Goal: Task Accomplishment & Management: Use online tool/utility

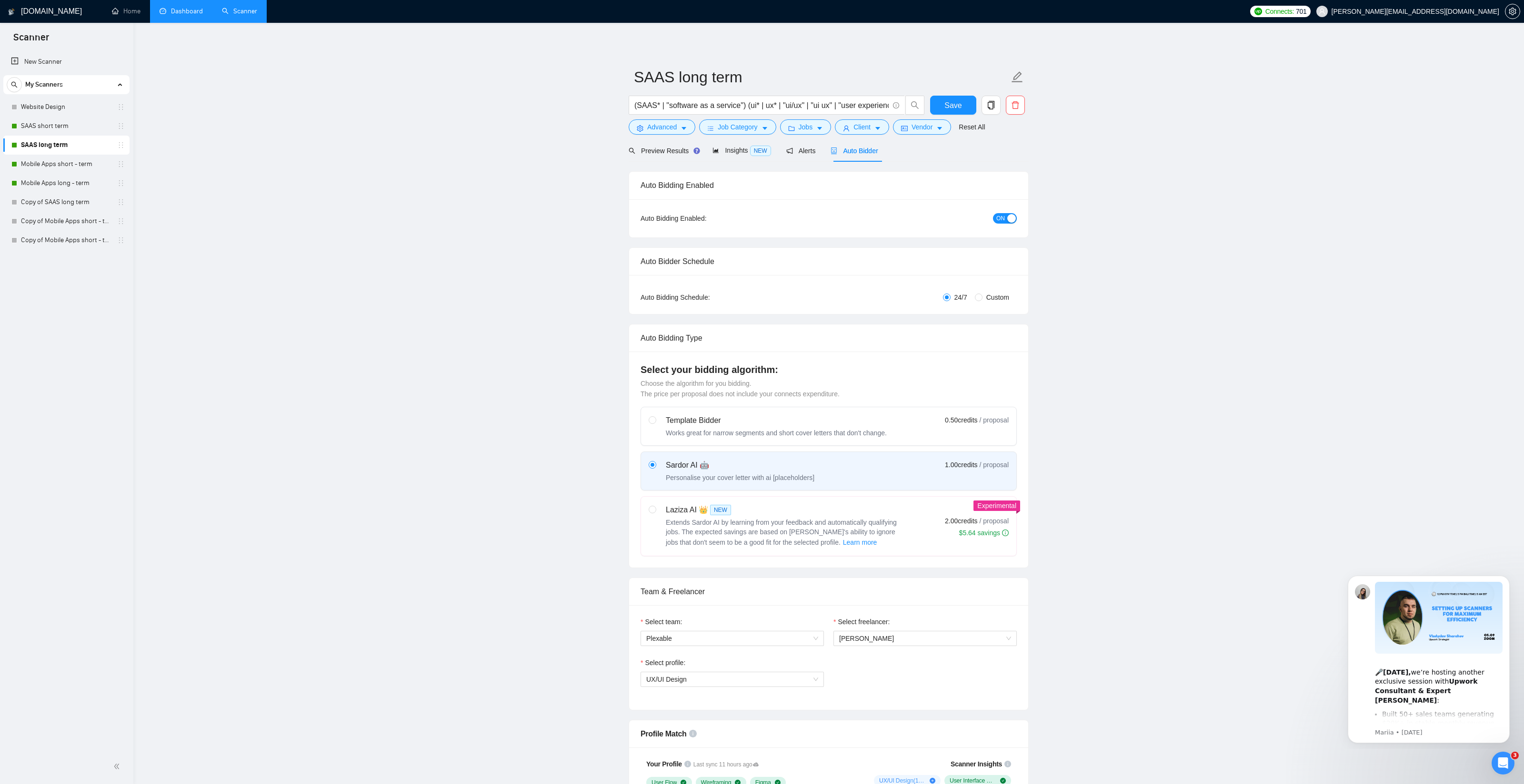
click at [189, 14] on link "Dashboard" at bounding box center [181, 11] width 43 height 8
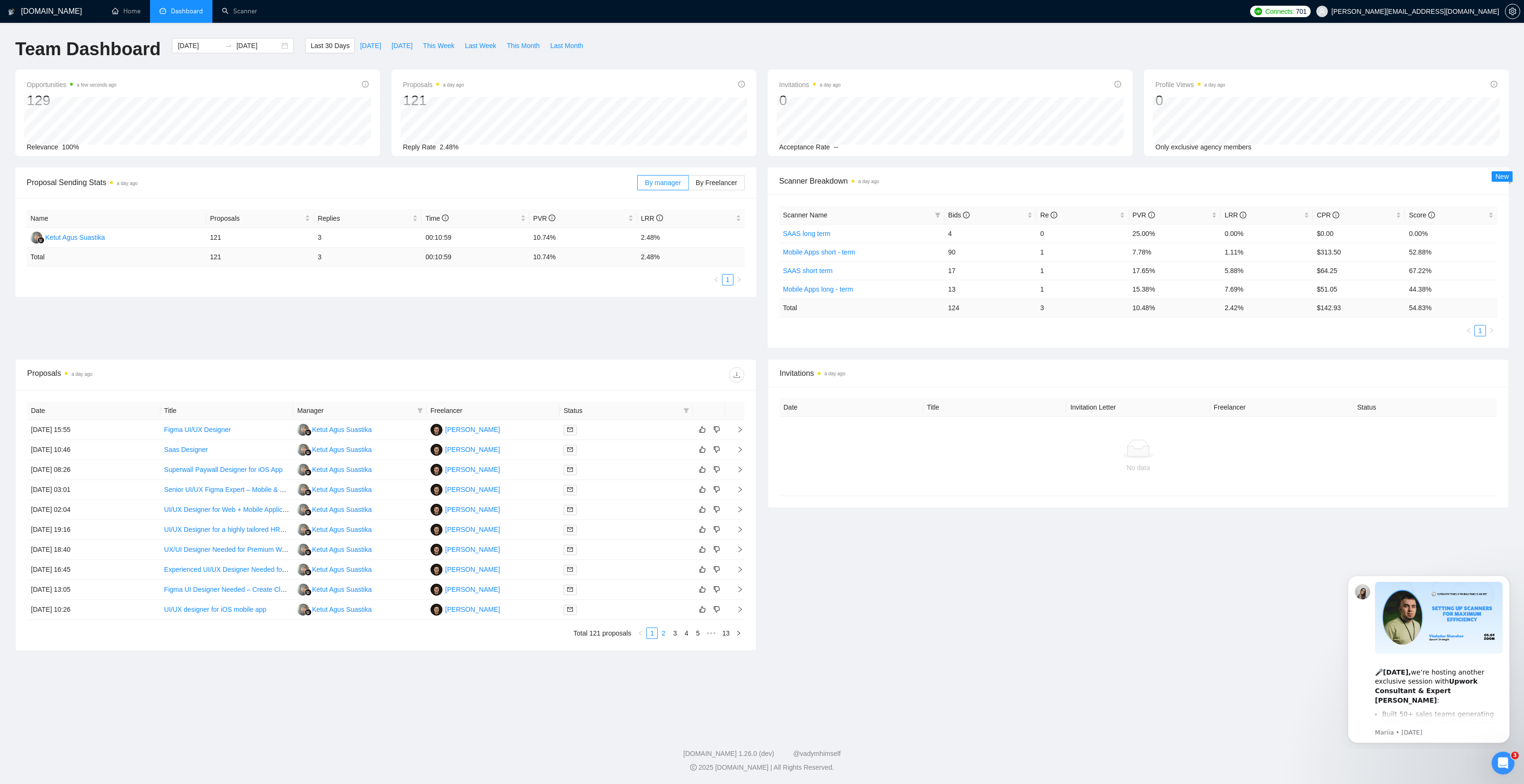
click at [661, 631] on link "2" at bounding box center [663, 633] width 11 height 11
click at [677, 634] on link "3" at bounding box center [674, 633] width 11 height 11
click at [655, 635] on link "1" at bounding box center [651, 633] width 11 height 11
click at [249, 16] on link "Scanner" at bounding box center [239, 11] width 35 height 8
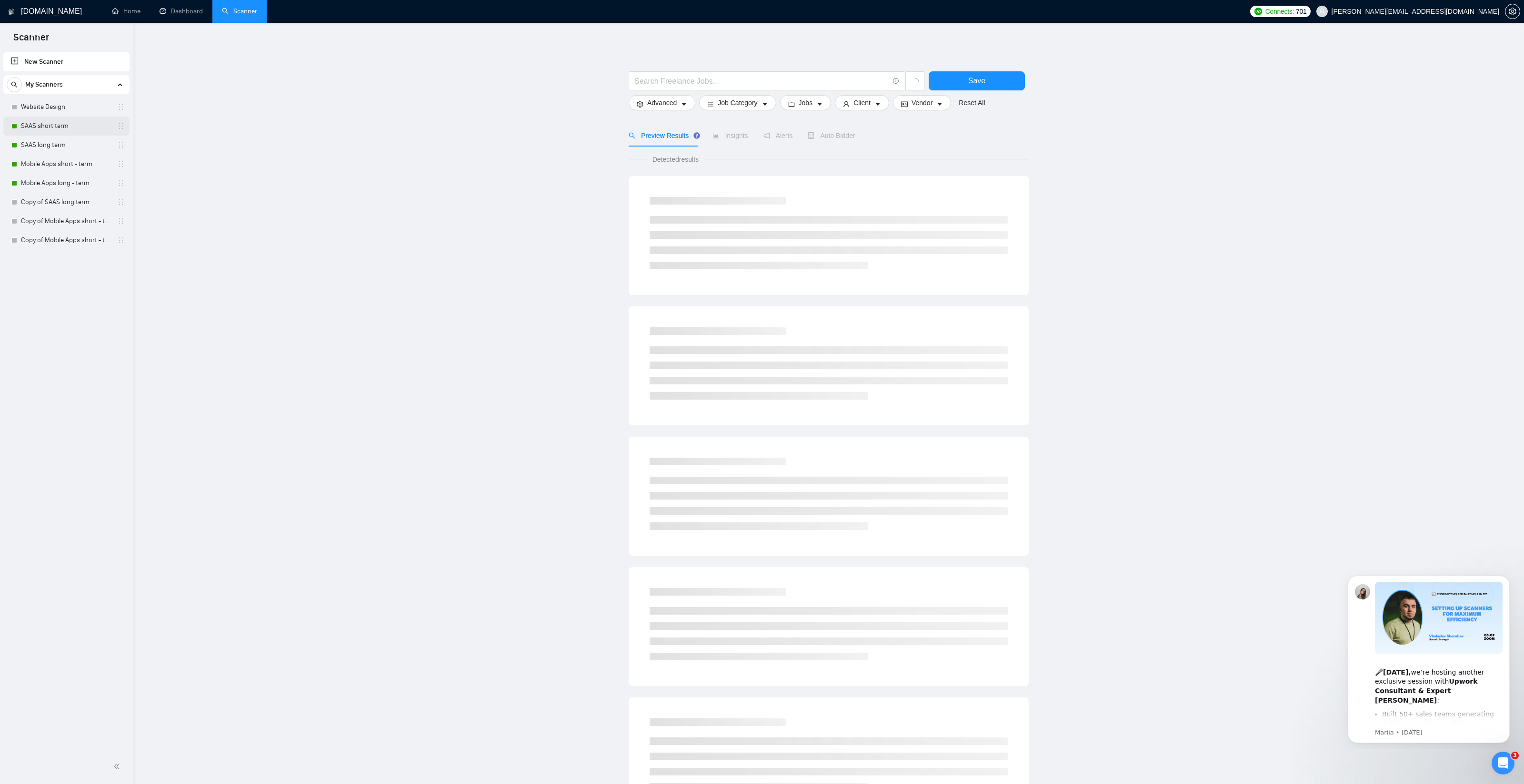
click at [69, 127] on link "SAAS short term" at bounding box center [66, 126] width 91 height 19
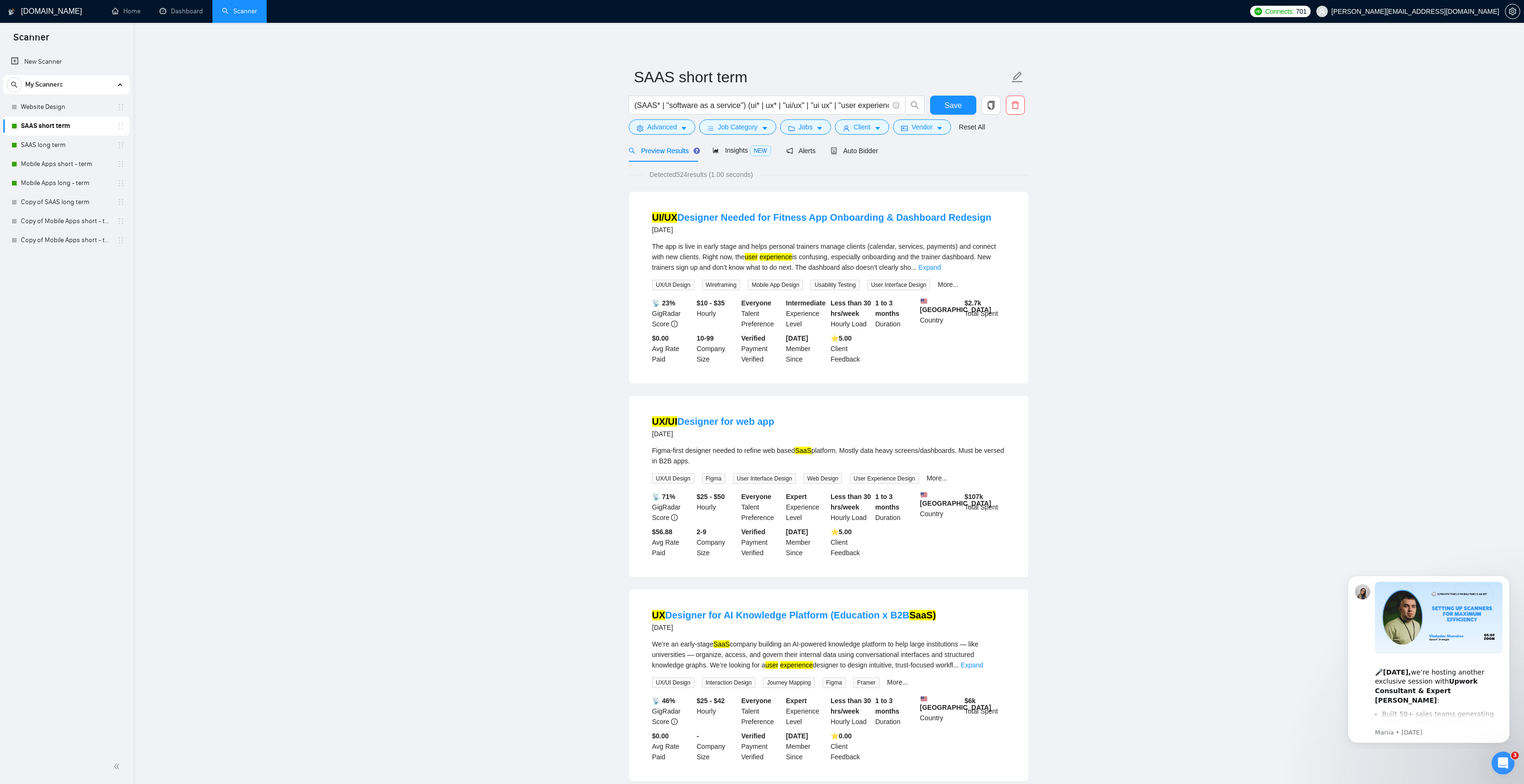
click at [724, 427] on link "UX/UI Designer for web app" at bounding box center [713, 421] width 123 height 11
click at [738, 153] on span "Insights NEW" at bounding box center [741, 150] width 58 height 7
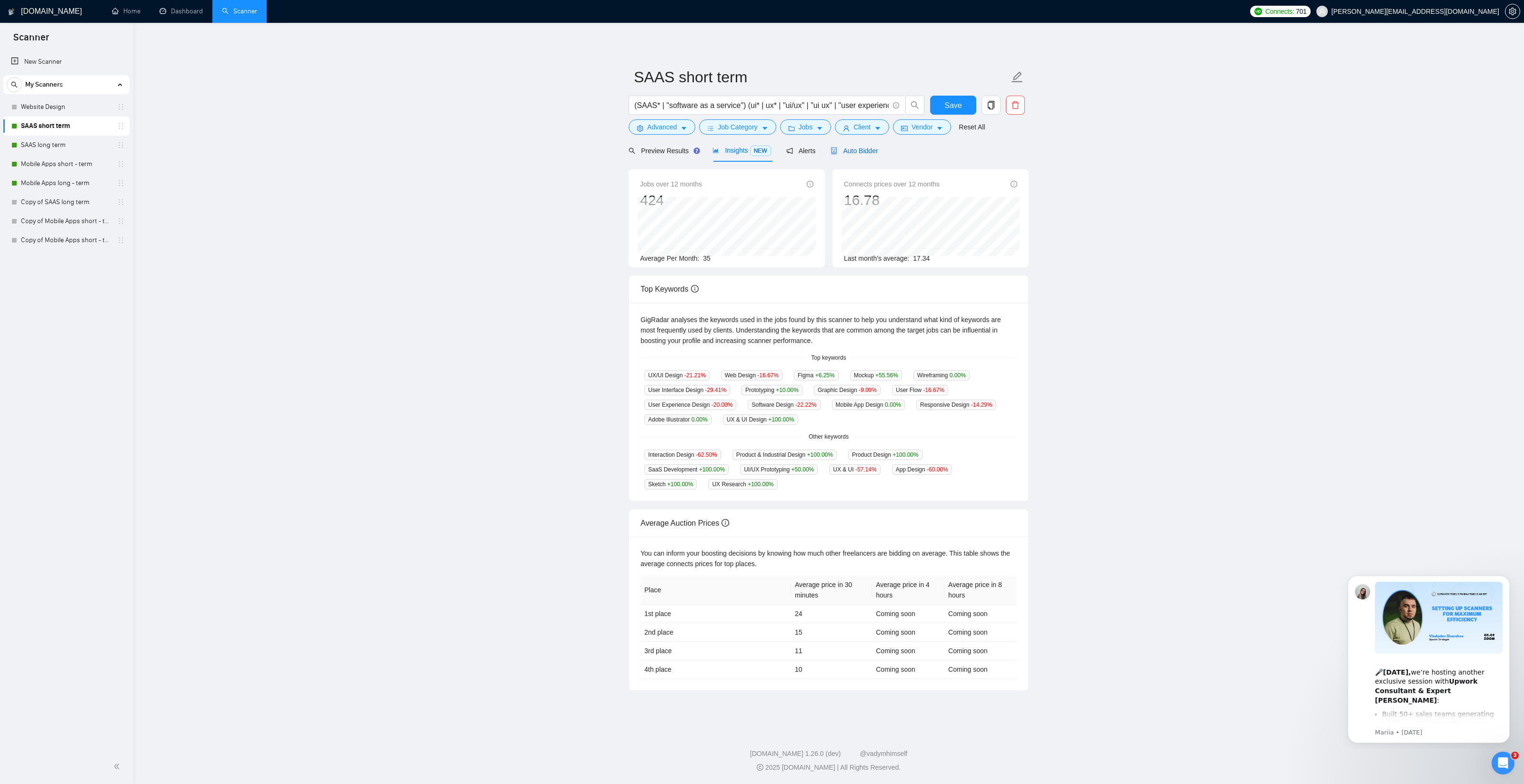
click at [856, 151] on span "Auto Bidder" at bounding box center [854, 150] width 47 height 7
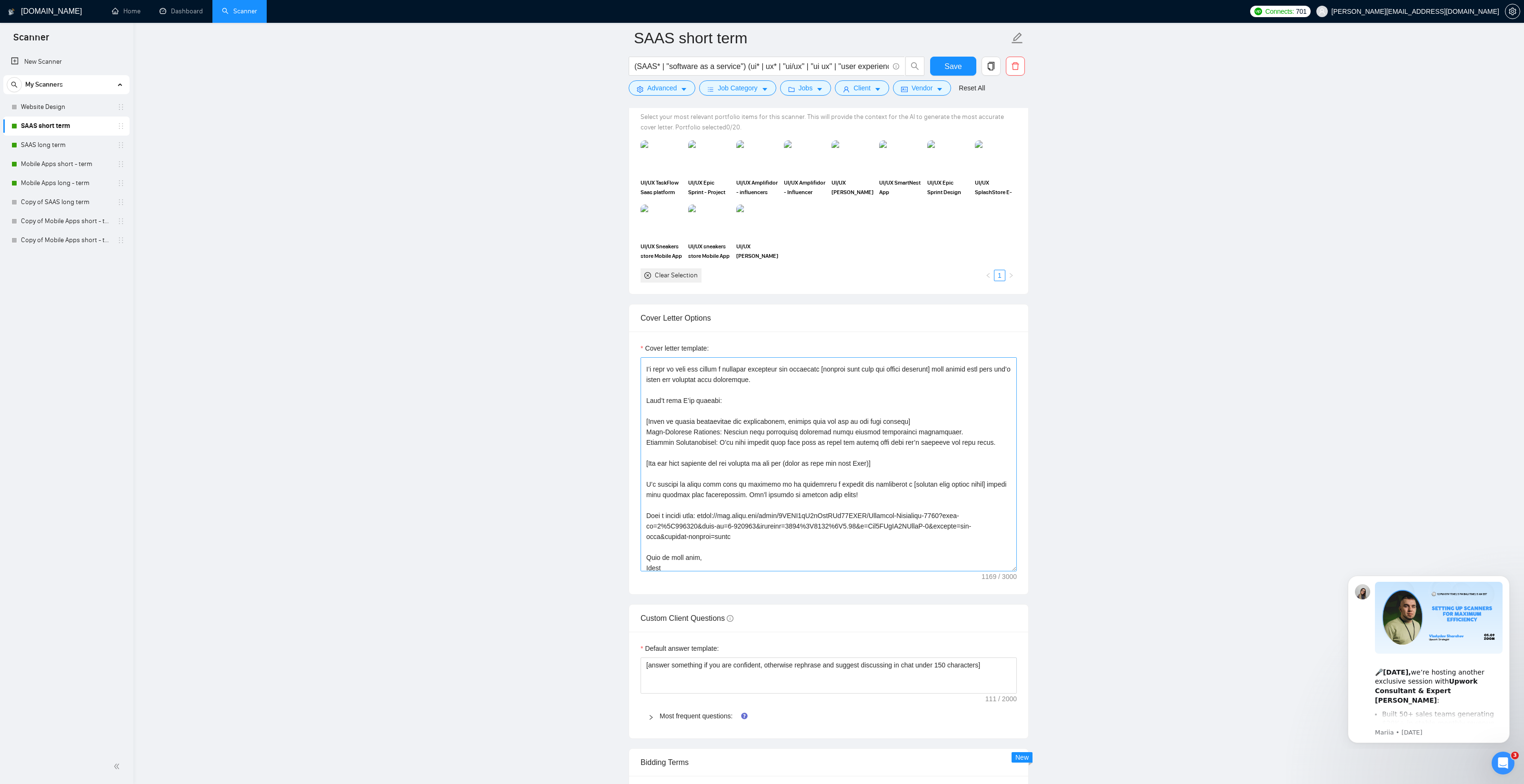
scroll to position [31, 0]
click at [744, 533] on textarea "Cover letter template:" at bounding box center [829, 465] width 376 height 214
type textarea "[Lorem i dolorsit ametcons adipi eli seddoe't inci ut laboree dolo (ma aliquaen…"
click at [1120, 458] on main "SAAS short term (SAAS* | "software as a service") (ui* | ux* | "ui/ux" | "ui ux…" at bounding box center [829, 516] width 1361 height 2765
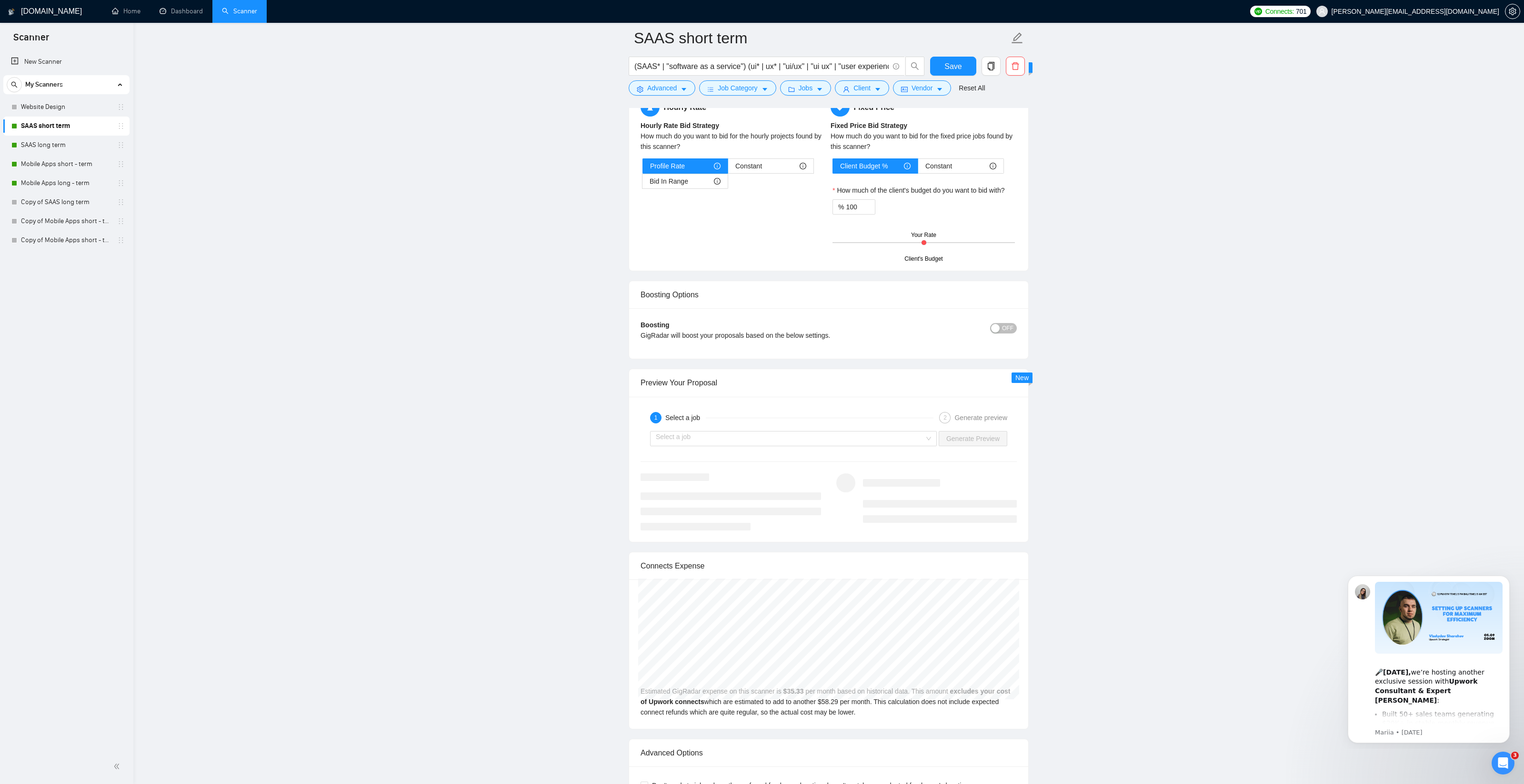
scroll to position [1610, 0]
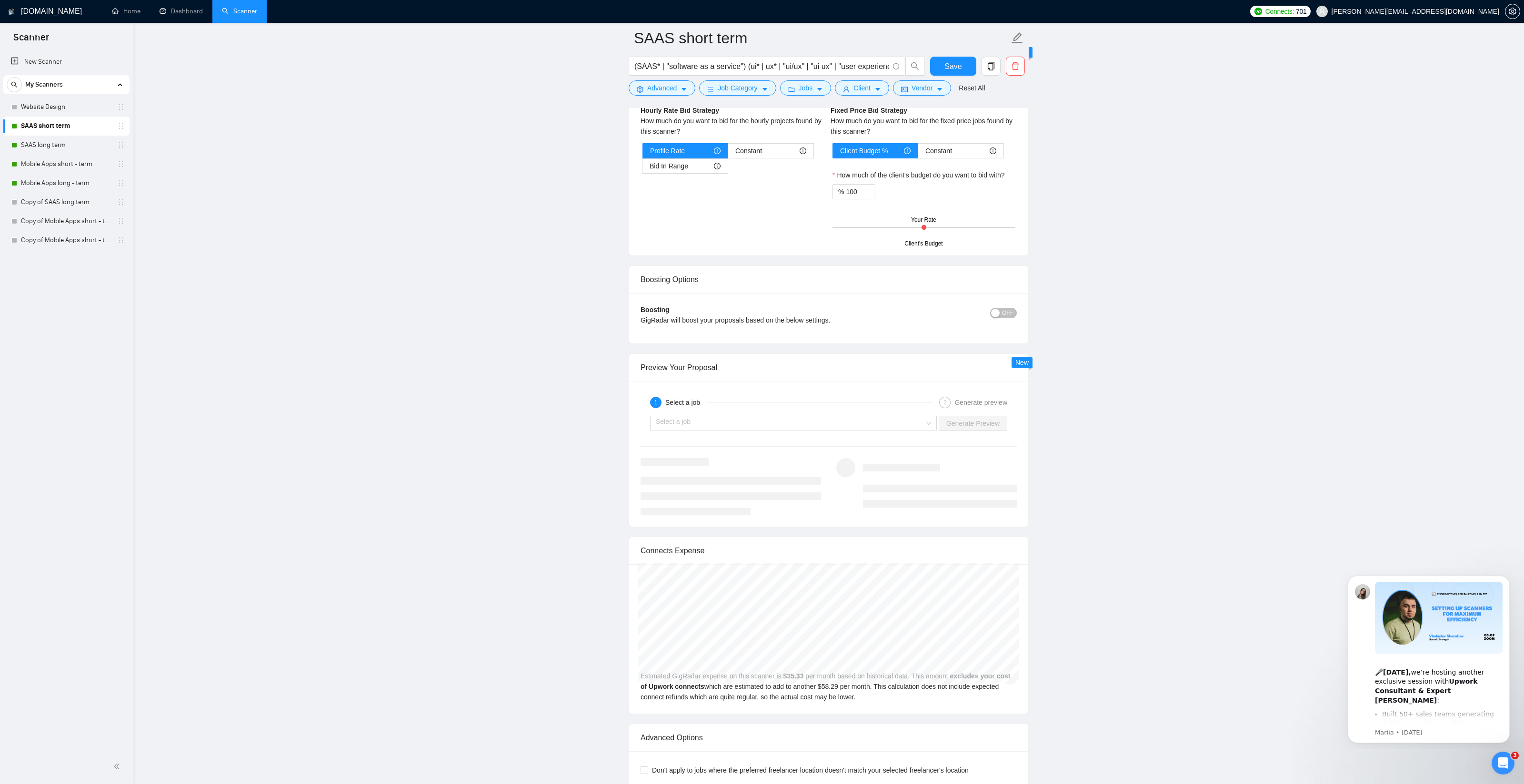
click at [648, 309] on b "Boosting" at bounding box center [655, 310] width 29 height 7
click at [658, 320] on div "GigRadar will boost your proposals based on the below settings." at bounding box center [782, 320] width 283 height 11
click at [658, 319] on div "GigRadar will boost your proposals based on the below settings." at bounding box center [782, 320] width 283 height 11
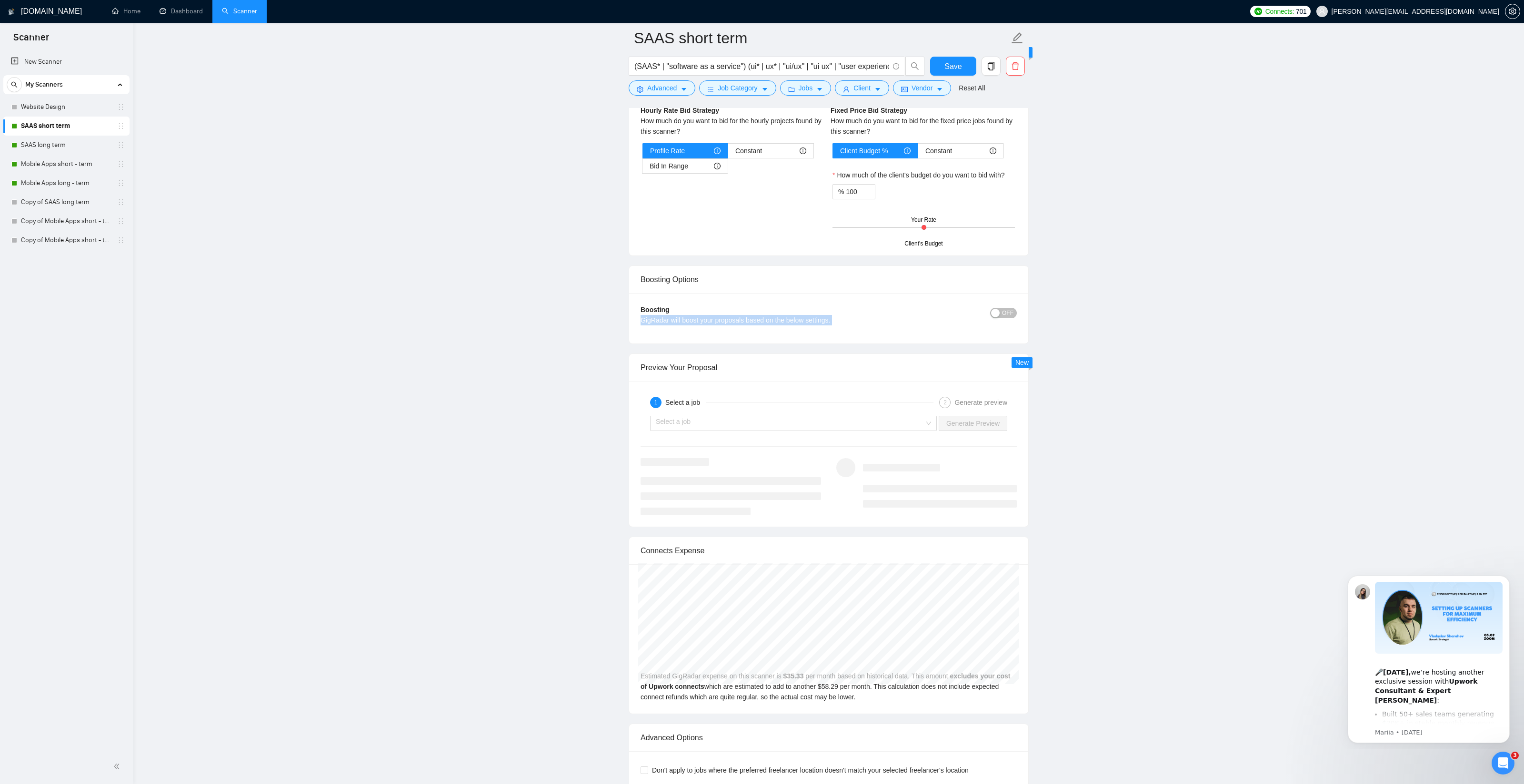
click at [718, 321] on div "GigRadar will boost your proposals based on the below settings." at bounding box center [782, 320] width 283 height 11
click at [1007, 308] on span "OFF" at bounding box center [1008, 313] width 11 height 11
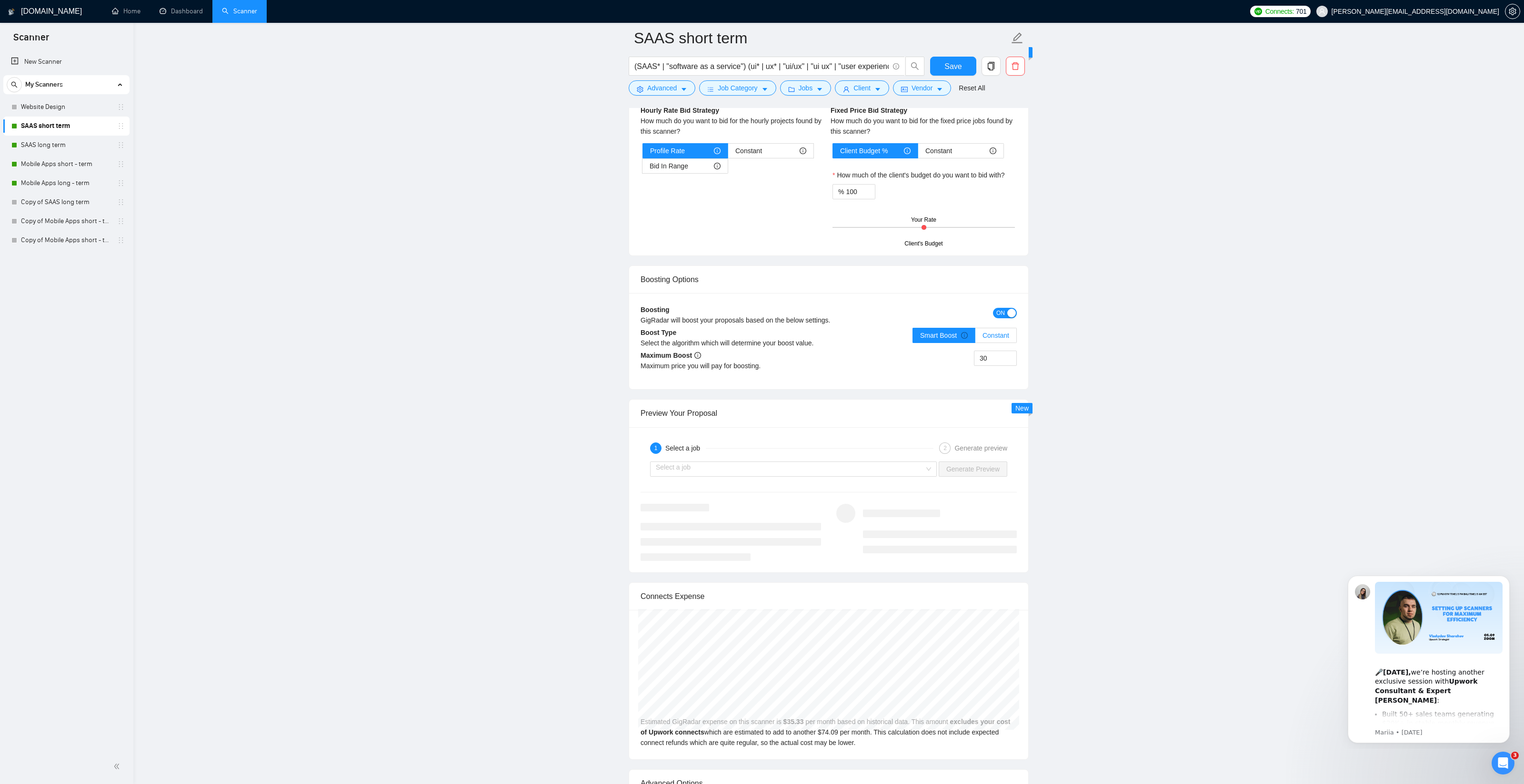
click at [996, 332] on span "Constant" at bounding box center [995, 335] width 27 height 7
click at [976, 338] on input "Constant" at bounding box center [976, 338] width 0 height 0
click at [946, 333] on span "Smart Boost" at bounding box center [944, 335] width 47 height 7
click at [913, 338] on input "Smart Boost" at bounding box center [913, 338] width 0 height 0
click at [1005, 310] on button "ON" at bounding box center [1004, 313] width 24 height 11
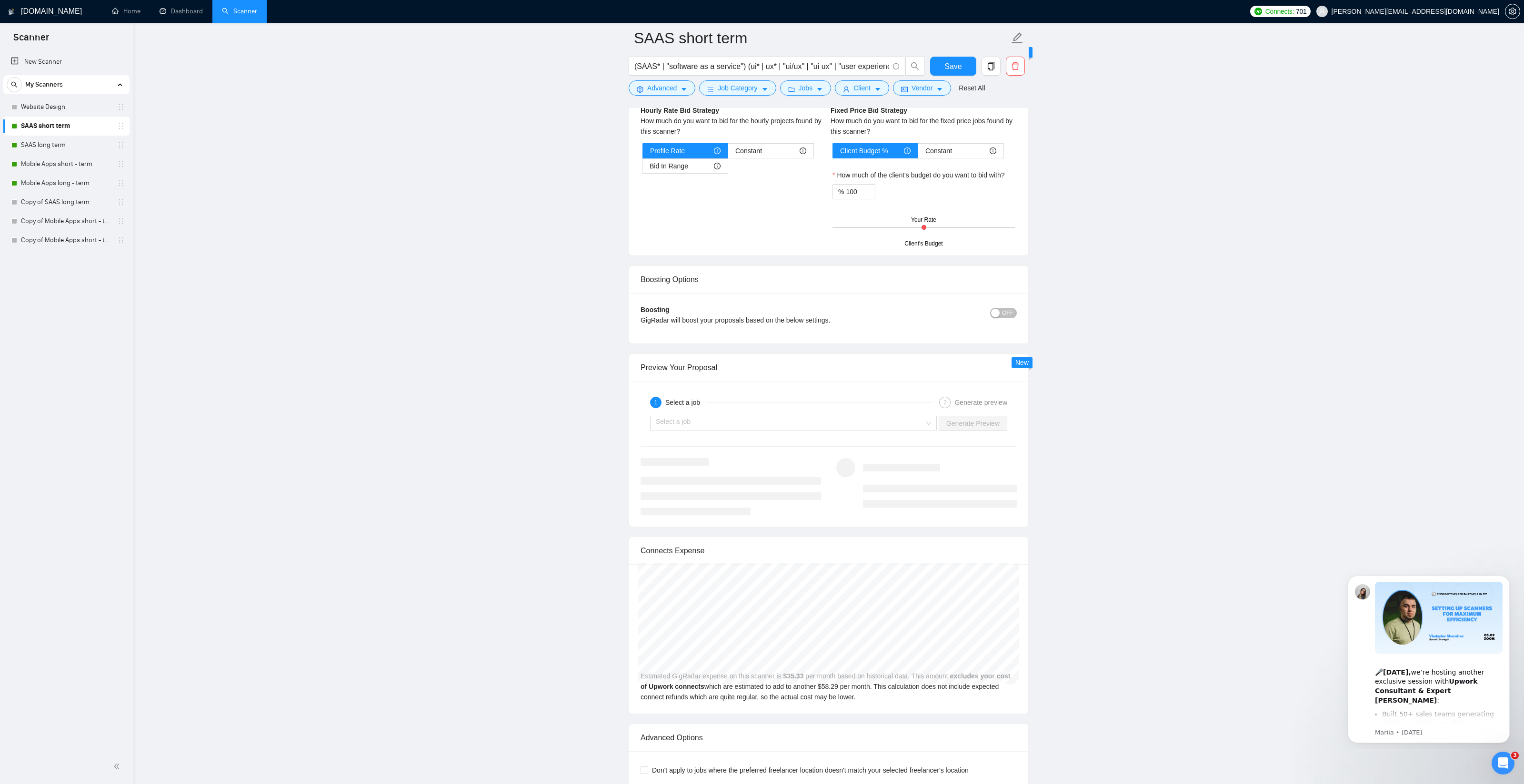
click at [705, 426] on input "search" at bounding box center [790, 423] width 269 height 14
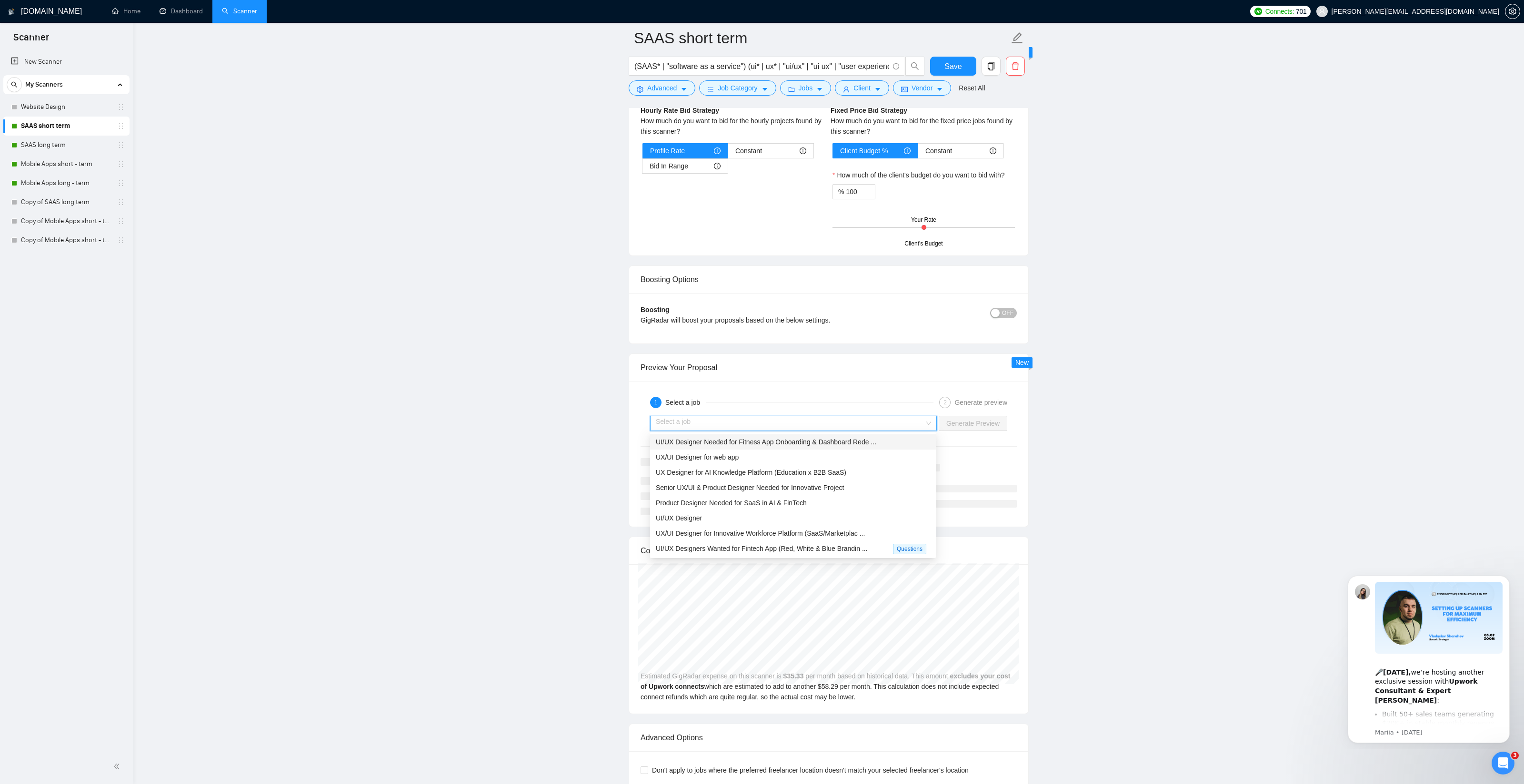
click at [699, 444] on span "UI/UX Designer Needed for Fitness App Onboarding & Dashboard Rede ..." at bounding box center [766, 442] width 221 height 7
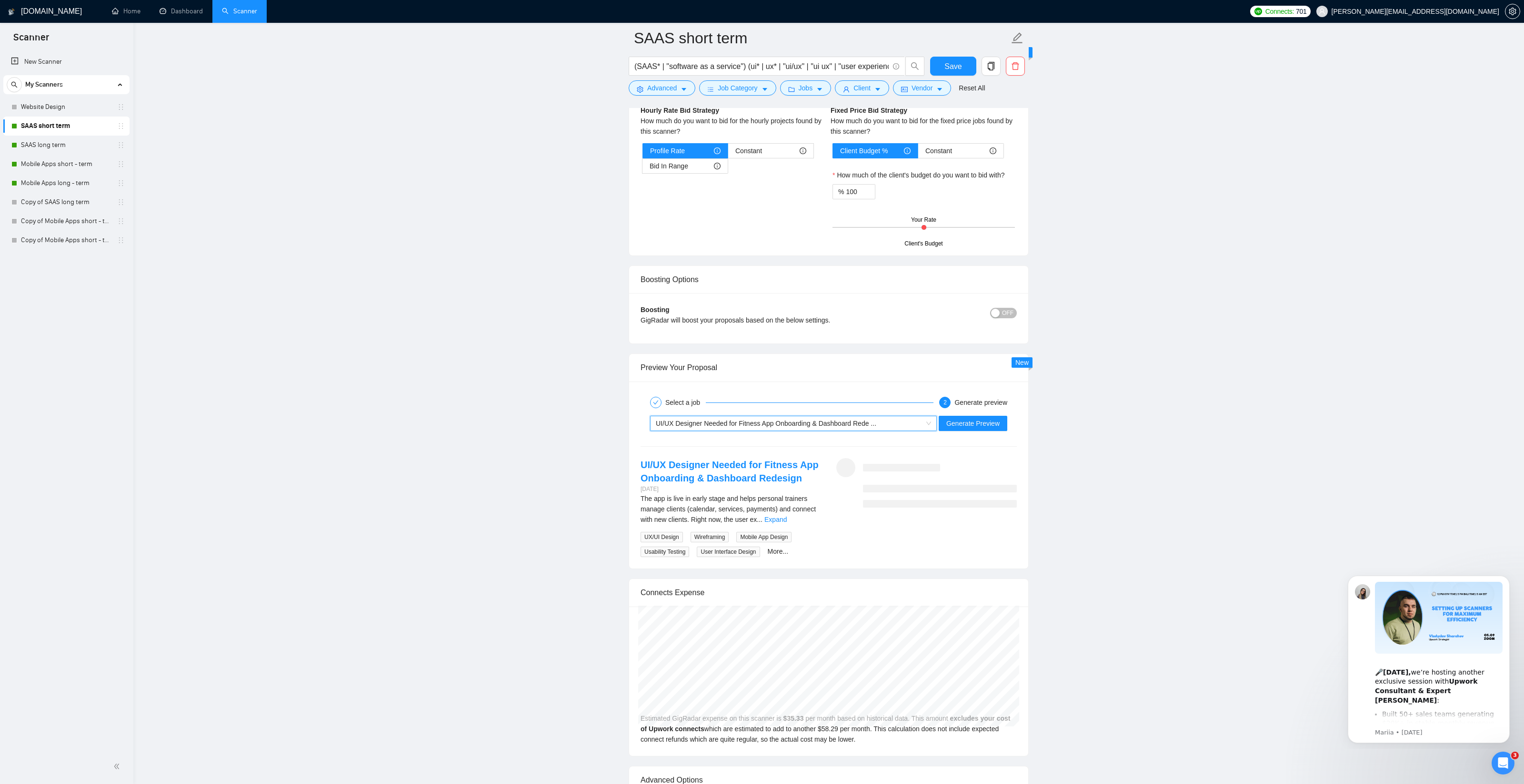
click at [705, 476] on link "UI/UX Designer Needed for Fitness App Onboarding & Dashboard Redesign" at bounding box center [730, 471] width 178 height 24
